Goal: Transaction & Acquisition: Purchase product/service

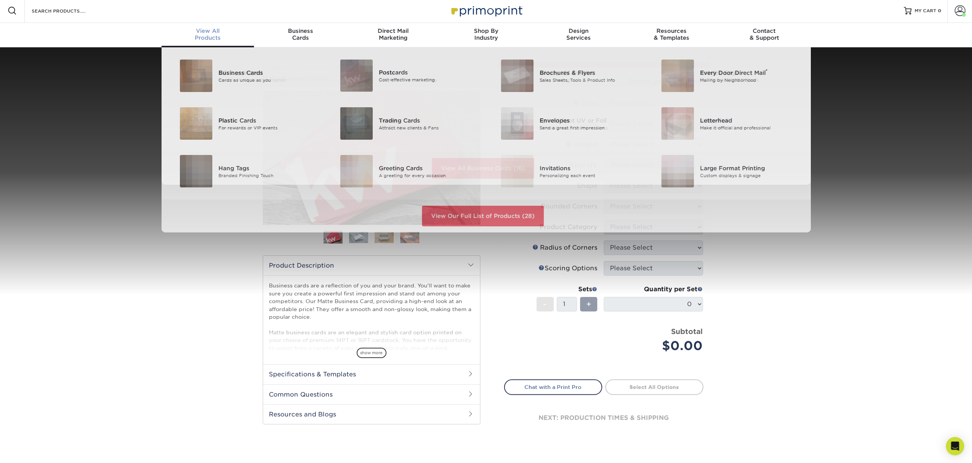
scroll to position [2, 0]
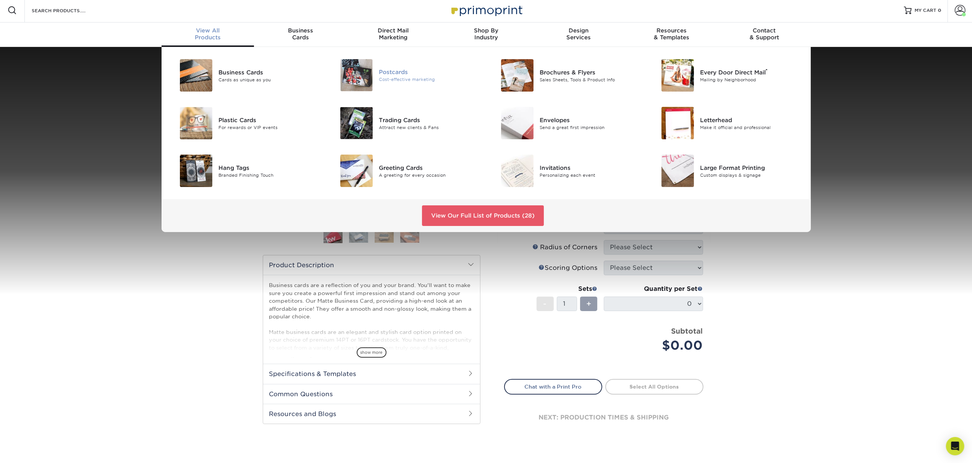
click at [397, 88] on div "Postcards Cost-effective marketing" at bounding box center [432, 75] width 107 height 32
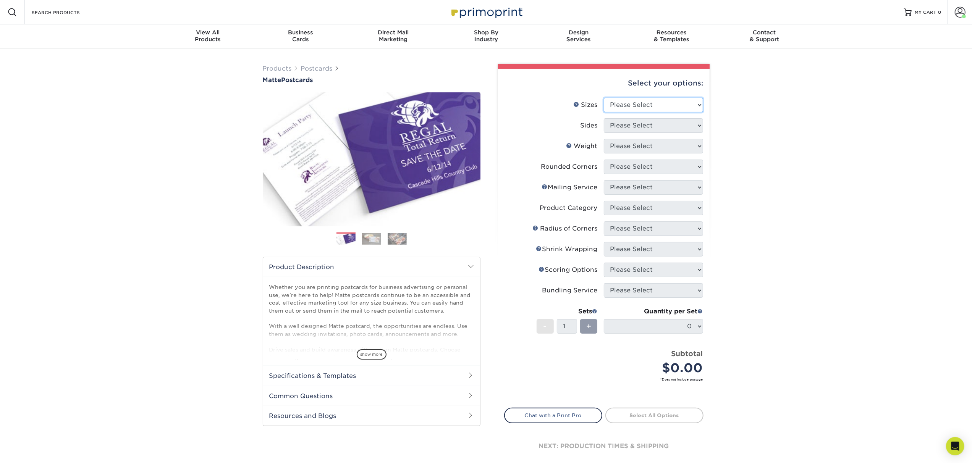
click at [637, 99] on select "Please Select 1.5" x 7" 2" x 4" 2" x 6" 2" x 7" 2" x 8" 2.12" x 5.5" 2.125" x 5…" at bounding box center [653, 105] width 99 height 15
select select "4.00x6.00"
click at [604, 98] on select "Please Select 1.5" x 7" 2" x 4" 2" x 6" 2" x 7" 2" x 8" 2.12" x 5.5" 2.125" x 5…" at bounding box center [653, 105] width 99 height 15
click at [653, 118] on select "Please Select Print Both Sides Print Front Only" at bounding box center [653, 125] width 99 height 15
select select "13abbda7-1d64-4f25-8bb2-c179b224825d"
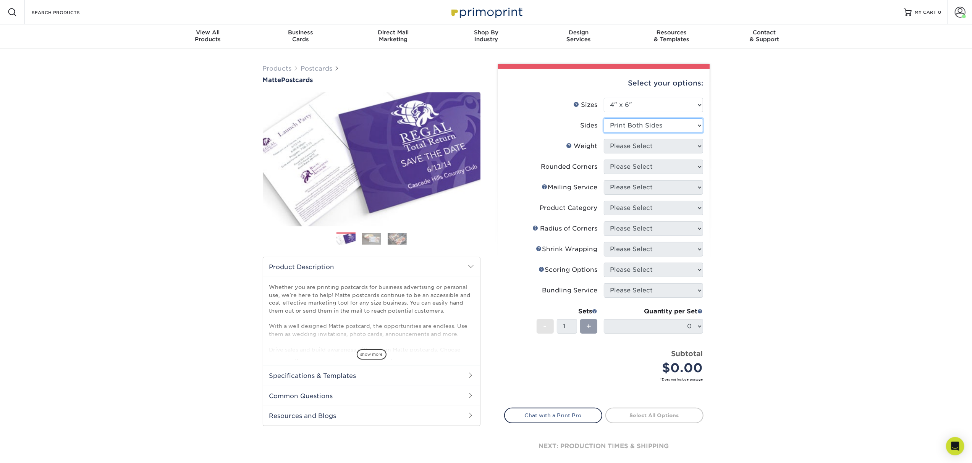
click at [604, 118] on select "Please Select Print Both Sides Print Front Only" at bounding box center [653, 125] width 99 height 15
click at [647, 144] on select "Please Select 16PT 14PT" at bounding box center [653, 146] width 99 height 15
select select "14PT"
click at [604, 139] on select "Please Select 16PT 14PT" at bounding box center [653, 146] width 99 height 15
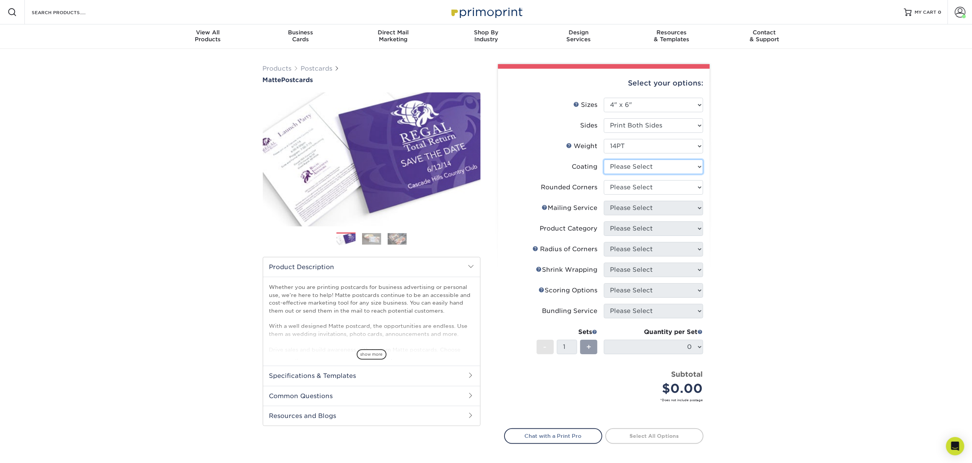
click at [642, 167] on select at bounding box center [653, 167] width 99 height 15
select select "121bb7b5-3b4d-429f-bd8d-bbf80e953313"
click at [604, 160] on select at bounding box center [653, 167] width 99 height 15
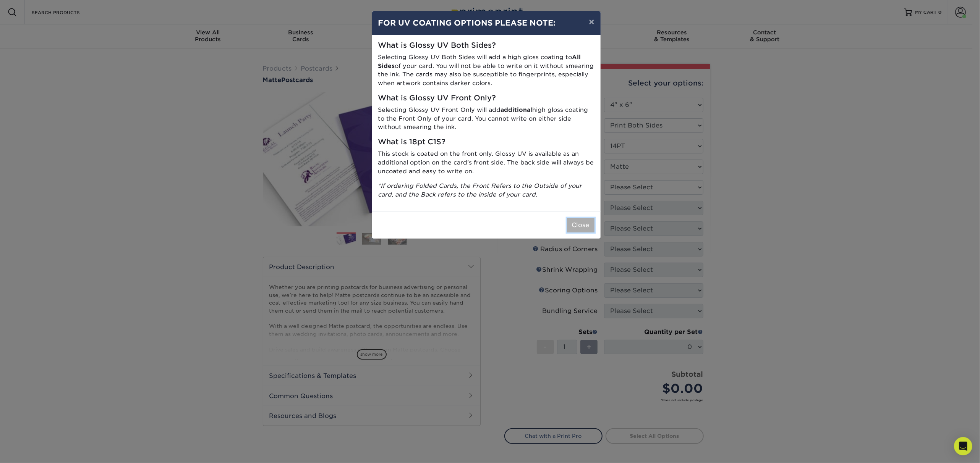
click at [576, 226] on button "Close" at bounding box center [581, 225] width 28 height 15
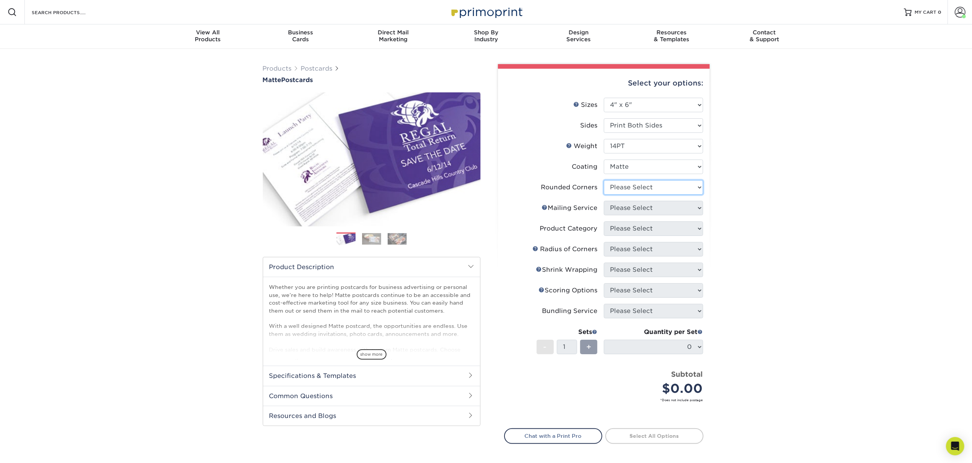
click at [611, 190] on select "Please Select Yes - Round 4 Corners No" at bounding box center [653, 187] width 99 height 15
select select "0"
click at [604, 180] on select "Please Select Yes - Round 4 Corners No" at bounding box center [653, 187] width 99 height 15
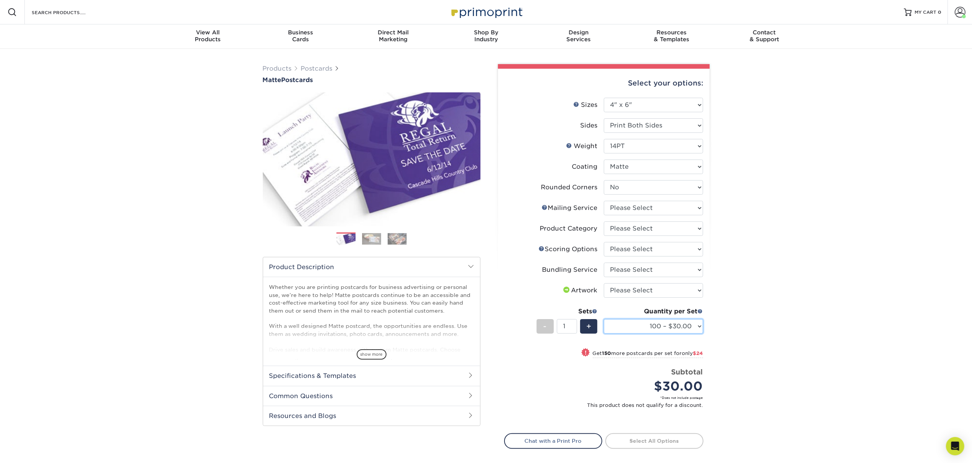
click at [615, 319] on select "100 – $30.00 250 – $54.00 500 – $64.00 1000 – $73.00 2500 – $149.00 5000 – $222…" at bounding box center [653, 326] width 99 height 15
select select "500 – $64.00"
click at [604, 319] on select "100 – $30.00 250 – $54.00 500 – $64.00 1000 – $73.00 2500 – $149.00 5000 – $222…" at bounding box center [653, 326] width 99 height 15
click at [658, 204] on select "Please Select No Direct Mailing Service No, I will mail/stamp/imprint Direct Ma…" at bounding box center [653, 208] width 99 height 15
select select "3e5e9bdd-d78a-4c28-a41d-fe1407925ca6"
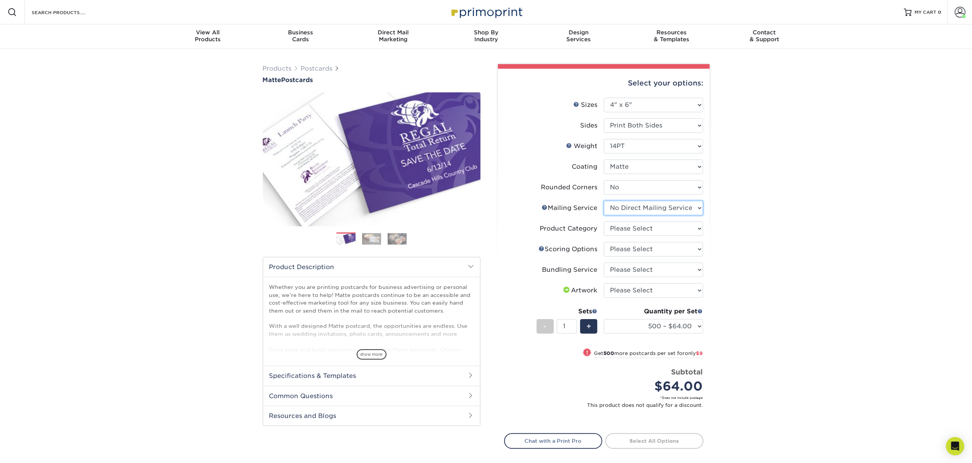
click at [604, 201] on select "Please Select No Direct Mailing Service No, I will mail/stamp/imprint Direct Ma…" at bounding box center [653, 208] width 99 height 15
click at [651, 226] on select "Please Select Postcards" at bounding box center [653, 229] width 99 height 15
select select "9b7272e0-d6c8-4c3c-8e97-d3a1bcdab858"
click at [604, 222] on select "Please Select Postcards" at bounding box center [653, 229] width 99 height 15
click at [643, 247] on select "Please Select No Scoring One Score" at bounding box center [653, 249] width 99 height 15
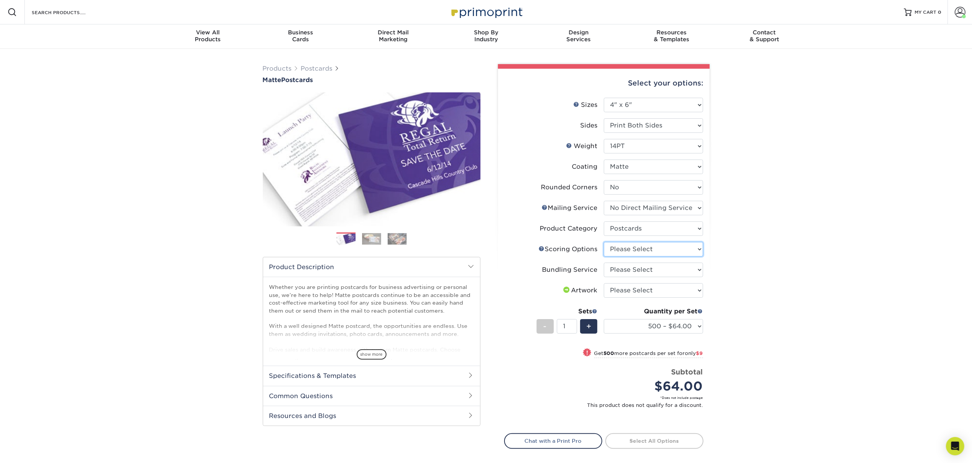
select select "16ebe401-5398-422d-8cb0-f3adbb82deb5"
click at [604, 242] on select "Please Select No Scoring One Score" at bounding box center [653, 249] width 99 height 15
click at [636, 269] on select "Please Select No Bundling Services Yes, Bundles of 50 (+2 Days) Yes, Bundles of…" at bounding box center [653, 270] width 99 height 15
select select "58689abb-25c0-461c-a4c3-a80b627d6649"
click at [604, 263] on select "Please Select No Bundling Services Yes, Bundles of 50 (+2 Days) Yes, Bundles of…" at bounding box center [653, 270] width 99 height 15
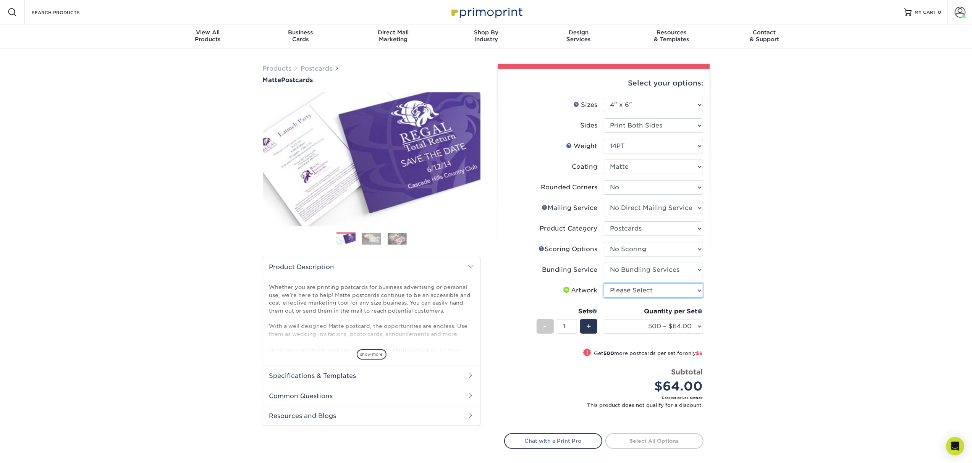
click at [635, 293] on select "Please Select I will upload files I need a design - $150" at bounding box center [653, 290] width 99 height 15
select select "upload"
click at [604, 283] on select "Please Select I will upload files I need a design - $150" at bounding box center [653, 290] width 99 height 15
click at [687, 329] on select "100 – $30.00 250 – $54.00 500 – $64.00 1000 – $73.00 2500 – $149.00 5000 – $222…" at bounding box center [653, 326] width 99 height 15
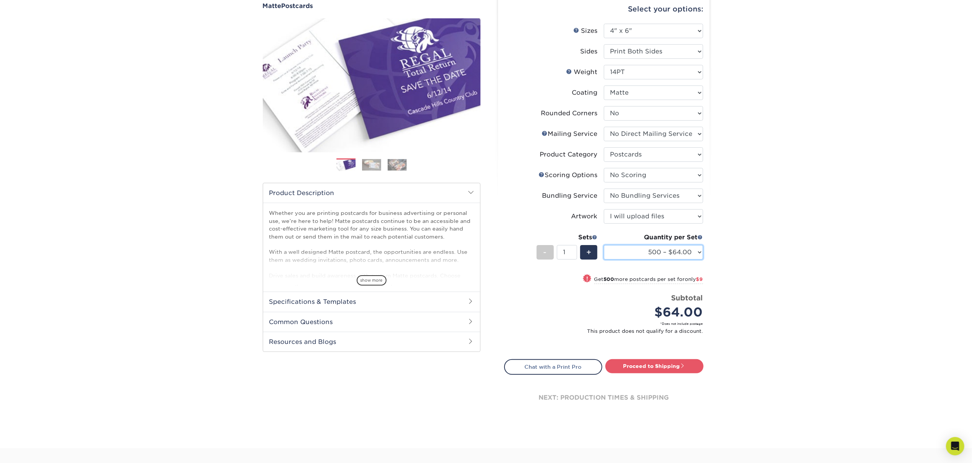
scroll to position [254, 0]
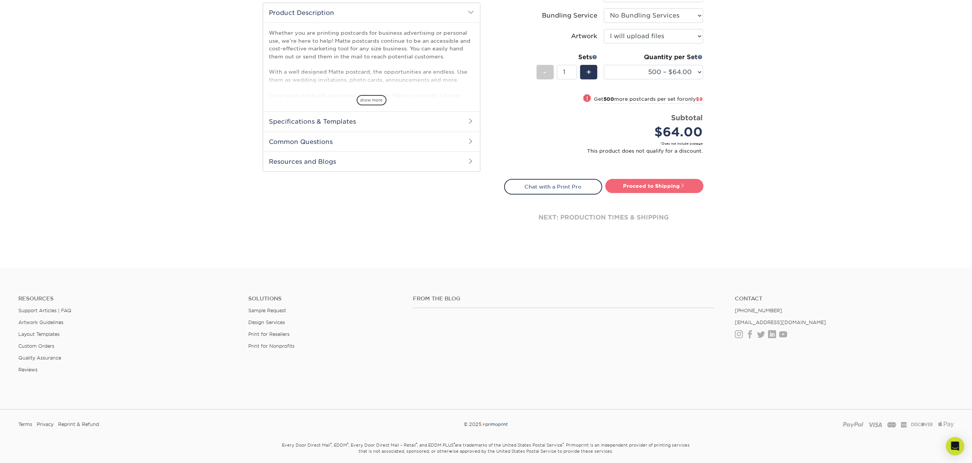
click at [643, 190] on link "Proceed to Shipping" at bounding box center [655, 186] width 98 height 14
type input "Set 1"
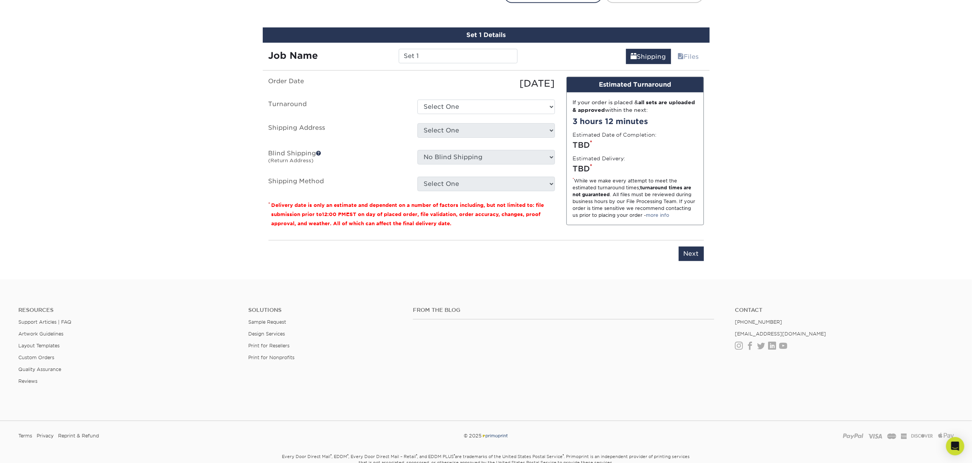
scroll to position [453, 0]
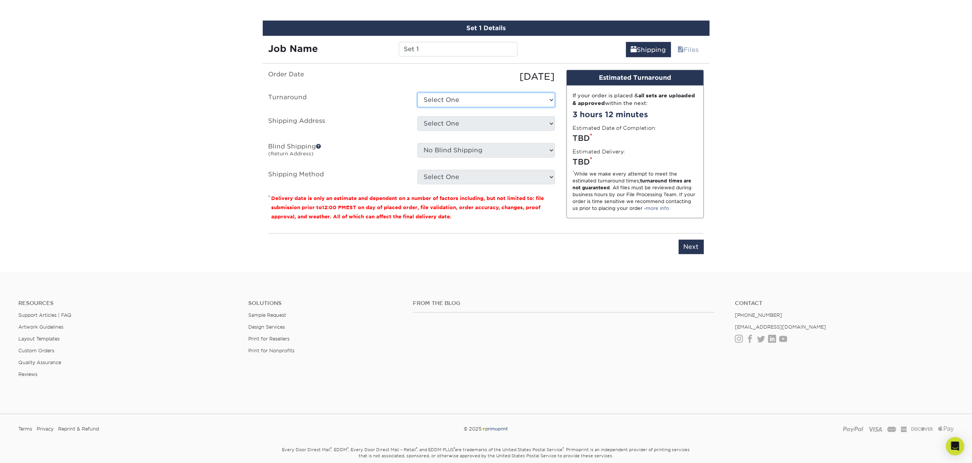
click at [483, 98] on select "Select One 2-4 Business Days 2 Day Next Business Day" at bounding box center [487, 100] width 138 height 15
select select "ea13ccfc-ee44-4f53-b1e8-34d80a59a829"
click at [418, 93] on select "Select One 2-4 Business Days 2 Day Next Business Day" at bounding box center [487, 100] width 138 height 15
click at [480, 121] on select "Select One Business Cards - 16pt Raised UV SpeedPro Silver Spring + Add New Add…" at bounding box center [487, 124] width 138 height 15
select select "286385"
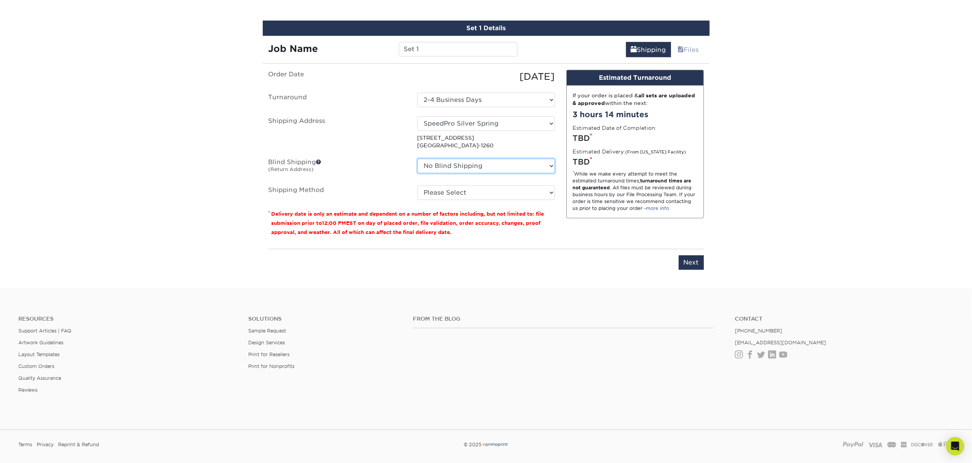
click at [488, 169] on select "No Blind Shipping Business Cards - 16pt Raised UV SpeedPro Silver Spring + Add …" at bounding box center [487, 166] width 138 height 15
select select "286385"
click at [418, 159] on select "No Blind Shipping Business Cards - 16pt Raised UV SpeedPro Silver Spring + Add …" at bounding box center [487, 166] width 138 height 15
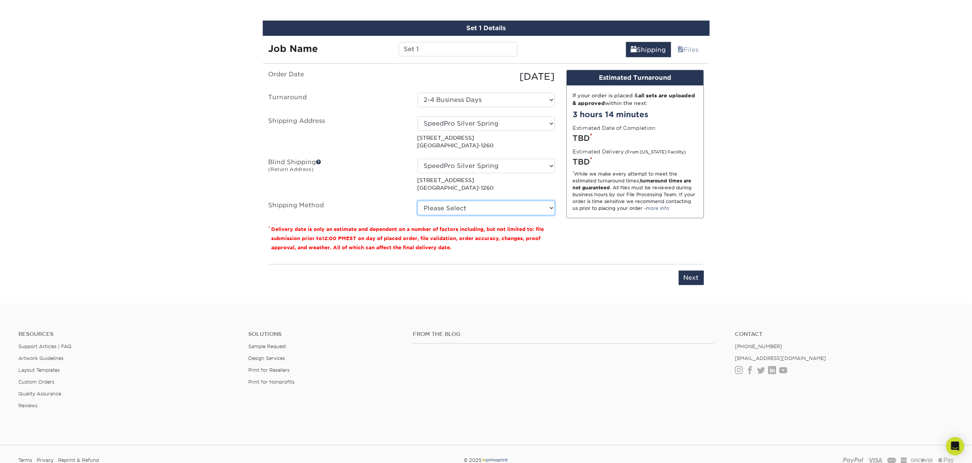
click at [480, 209] on select "Please Select Ground Shipping (+$17.37) 3 Day Shipping Service (+$21.10) 2 Day …" at bounding box center [487, 208] width 138 height 15
select select "03"
click at [418, 201] on select "Please Select Ground Shipping (+$17.37) 3 Day Shipping Service (+$21.10) 2 Day …" at bounding box center [487, 208] width 138 height 15
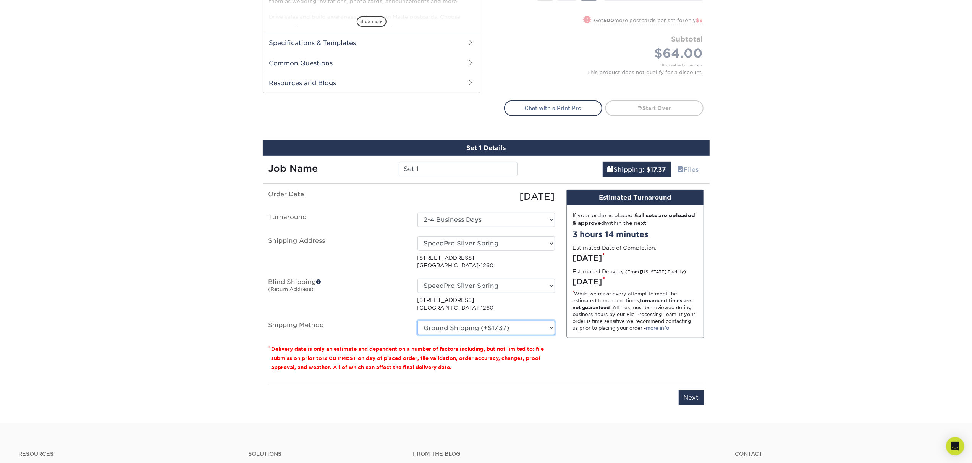
scroll to position [300, 0]
